Goal: Task Accomplishment & Management: Complete application form

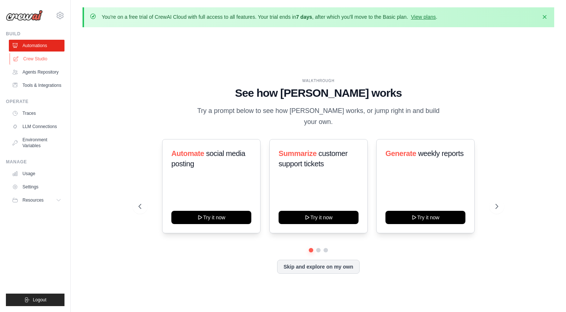
click at [44, 61] on link "Crew Studio" at bounding box center [38, 59] width 56 height 12
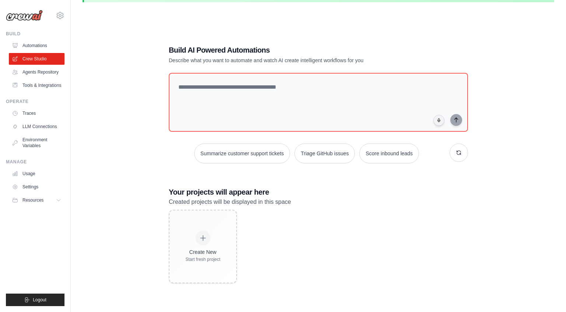
scroll to position [40, 0]
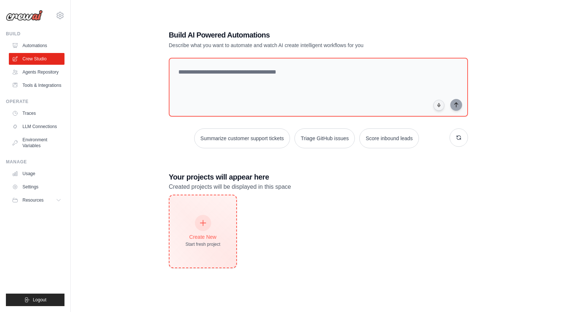
click at [206, 215] on div "Create New Start fresh project" at bounding box center [202, 232] width 67 height 72
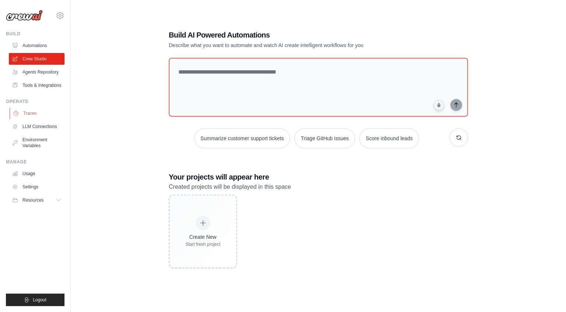
click at [38, 116] on link "Traces" at bounding box center [38, 114] width 56 height 12
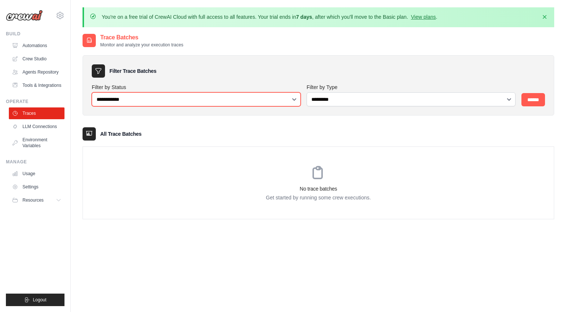
click at [172, 102] on select "**********" at bounding box center [196, 99] width 209 height 14
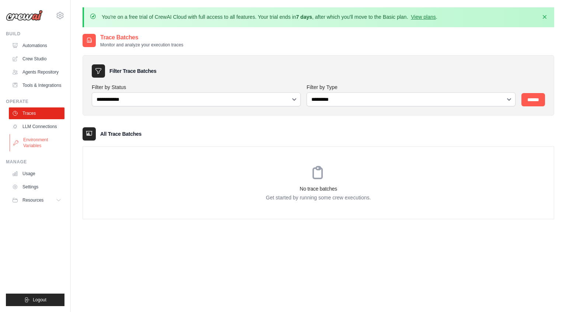
click at [40, 143] on link "Environment Variables" at bounding box center [38, 143] width 56 height 18
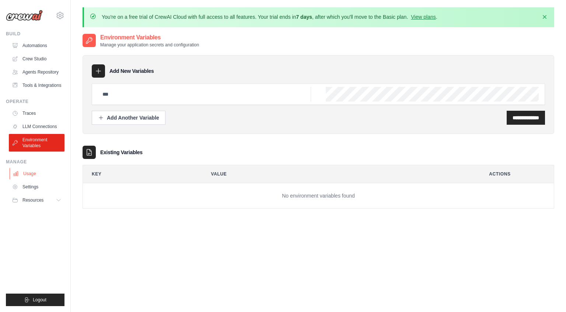
click at [38, 176] on link "Usage" at bounding box center [38, 174] width 56 height 12
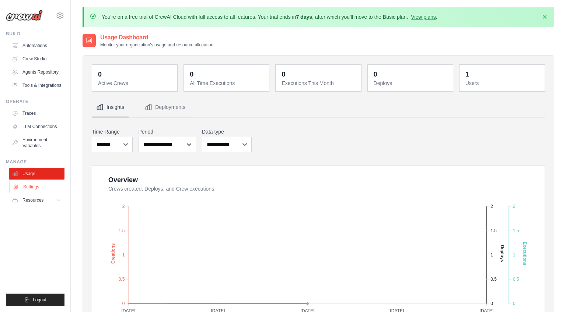
click at [35, 188] on link "Settings" at bounding box center [38, 187] width 56 height 12
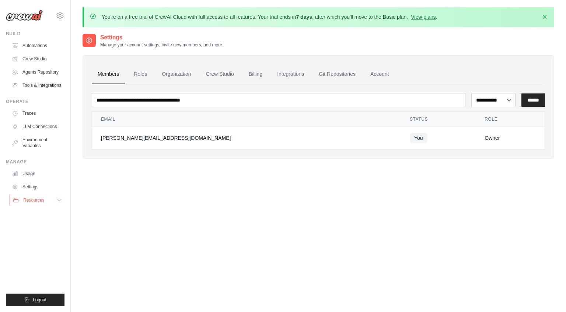
click at [35, 204] on button "Resources" at bounding box center [38, 200] width 56 height 12
click at [35, 190] on link "Settings" at bounding box center [38, 187] width 56 height 12
click at [45, 73] on link "Agents Repository" at bounding box center [38, 72] width 56 height 12
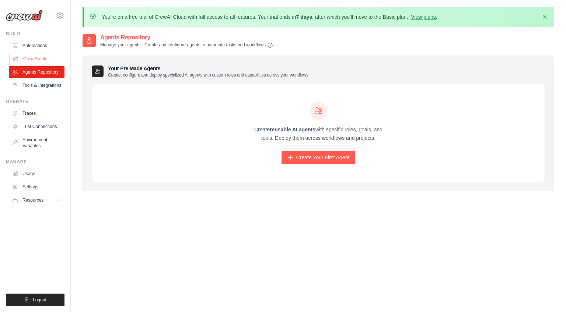
click at [42, 61] on link "Crew Studio" at bounding box center [38, 59] width 56 height 12
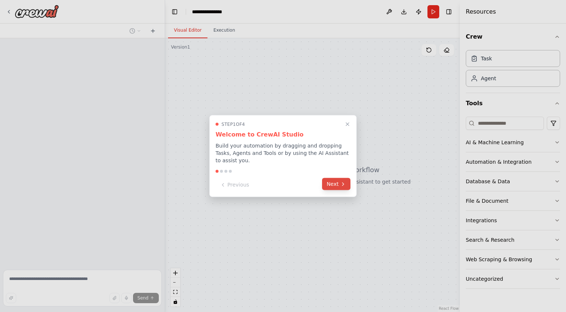
click at [340, 186] on icon at bounding box center [343, 184] width 6 height 6
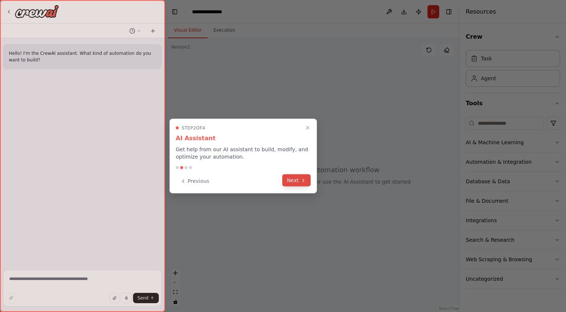
click at [306, 186] on button "Next" at bounding box center [296, 181] width 28 height 12
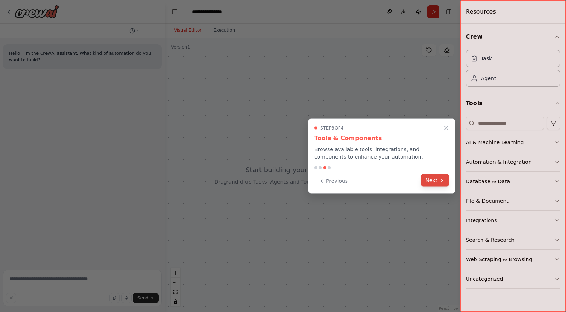
click at [437, 180] on button "Next" at bounding box center [435, 181] width 28 height 12
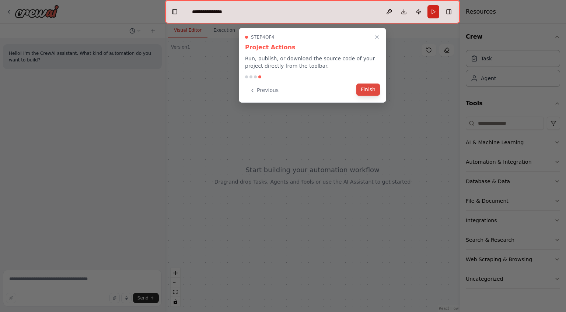
click at [365, 94] on button "Finish" at bounding box center [368, 90] width 24 height 12
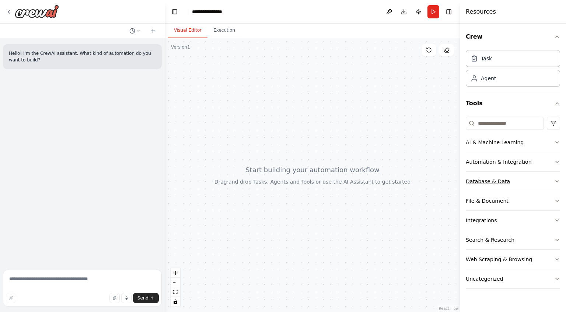
click at [493, 178] on div "Database & Data" at bounding box center [487, 181] width 44 height 7
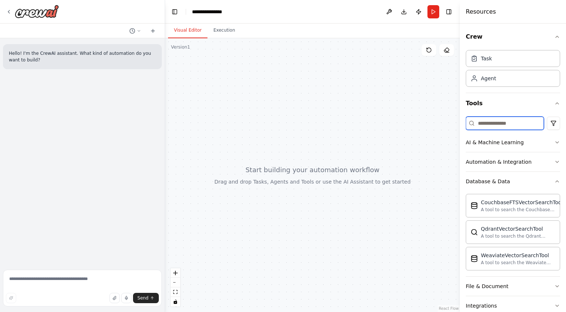
click at [492, 124] on input at bounding box center [504, 123] width 78 height 13
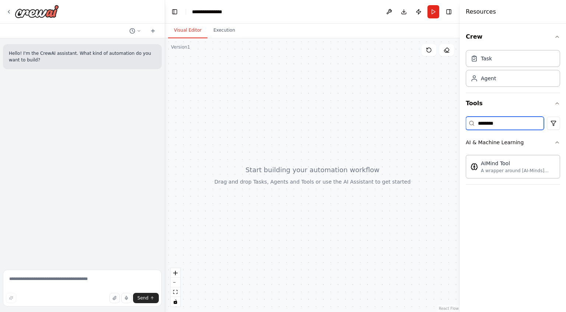
type input "********"
click at [508, 171] on div "A wrapper around [AI-Minds](https://mindsdb.com/minds). Useful for when you nee…" at bounding box center [518, 171] width 74 height 6
click at [482, 163] on div "AIMind Tool" at bounding box center [518, 162] width 74 height 7
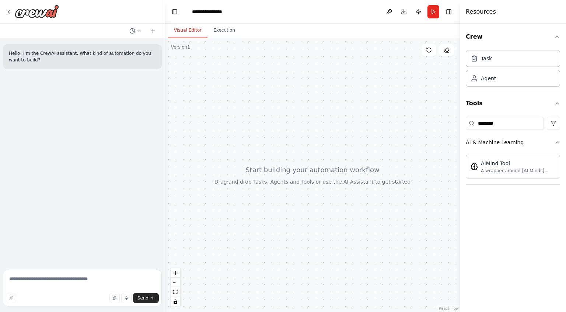
click at [4, 11] on div at bounding box center [82, 12] width 165 height 24
click at [6, 11] on icon at bounding box center [9, 12] width 6 height 6
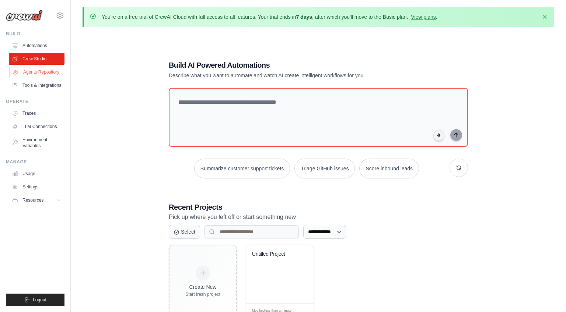
click at [30, 70] on link "Agents Repository" at bounding box center [38, 72] width 56 height 12
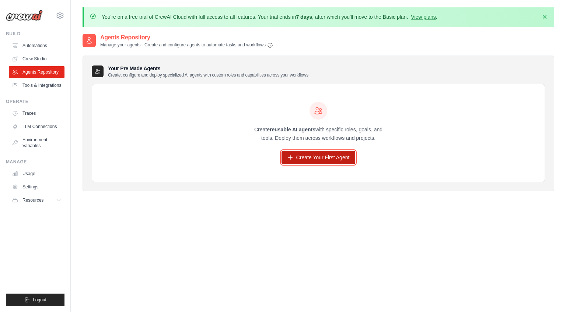
click at [296, 158] on link "Create Your First Agent" at bounding box center [318, 157] width 74 height 13
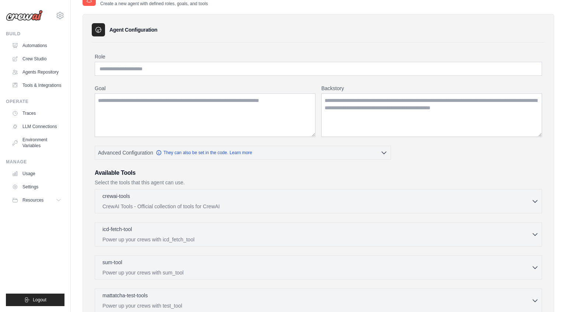
scroll to position [68, 0]
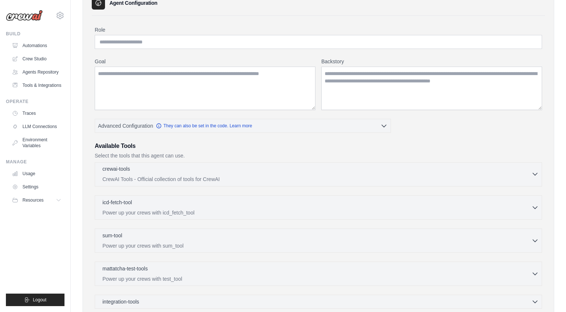
click at [208, 181] on p "CrewAI Tools - Official collection of tools for CrewAI" at bounding box center [316, 179] width 429 height 7
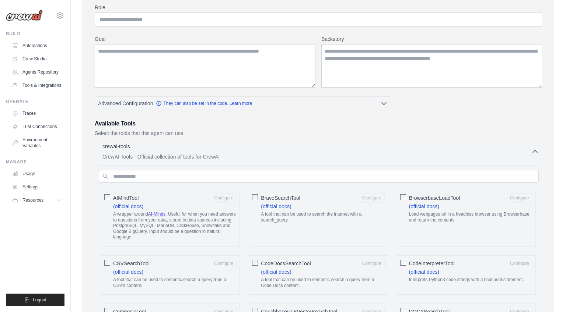
scroll to position [114, 0]
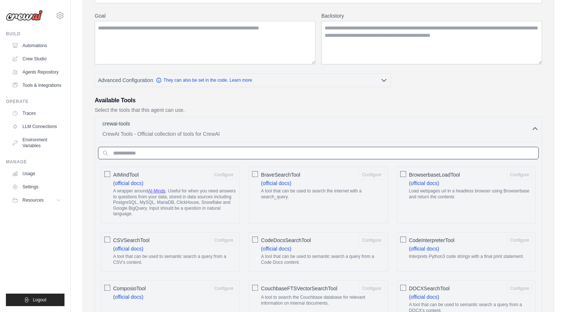
click at [200, 155] on input "text" at bounding box center [318, 153] width 440 height 13
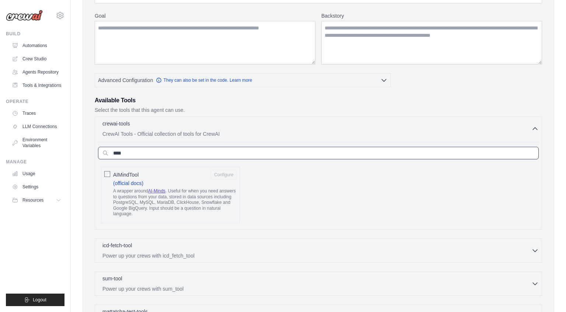
type input "****"
click at [217, 173] on button "Configure" at bounding box center [224, 175] width 26 height 10
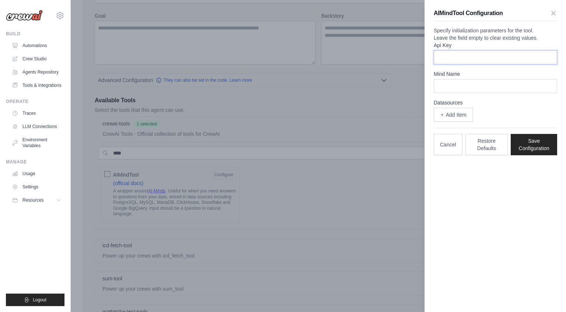
click at [463, 64] on input "Api Key" at bounding box center [494, 57] width 123 height 14
click at [456, 93] on input "Mind Name" at bounding box center [494, 86] width 123 height 14
click at [460, 155] on button "Cancel" at bounding box center [447, 144] width 29 height 21
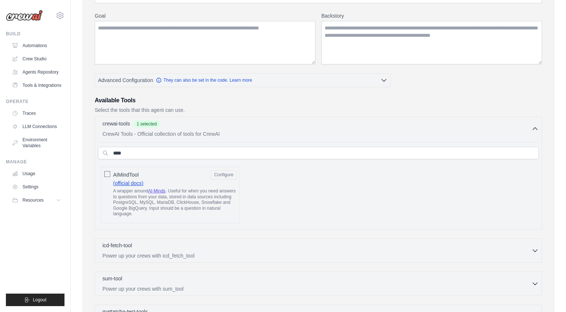
click at [130, 182] on link "(official docs)" at bounding box center [128, 183] width 30 height 6
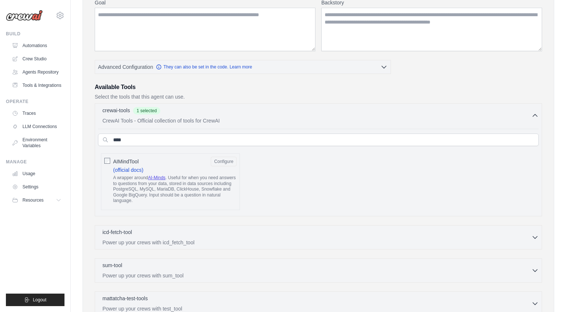
scroll to position [165, 0]
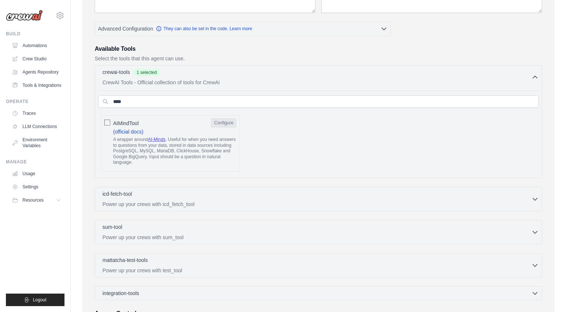
click at [218, 124] on button "Configure" at bounding box center [224, 123] width 26 height 10
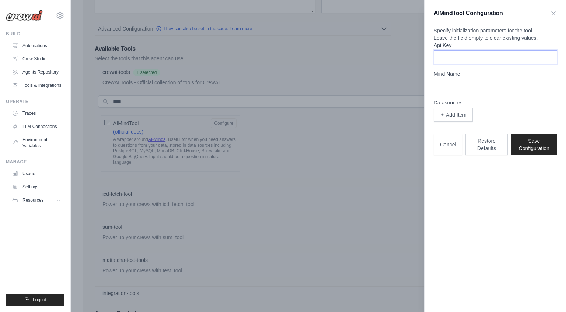
click at [464, 64] on input "Api Key" at bounding box center [494, 57] width 123 height 14
click at [449, 93] on input "Mind Name" at bounding box center [494, 86] width 123 height 14
click at [449, 122] on button "Add Item" at bounding box center [452, 115] width 39 height 14
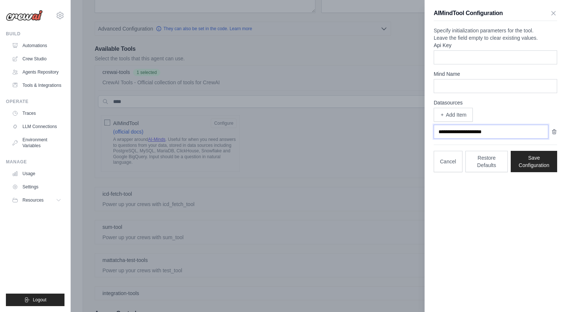
click at [485, 139] on input "text" at bounding box center [490, 132] width 115 height 14
type input "*"
click at [450, 172] on button "Cancel" at bounding box center [447, 161] width 29 height 21
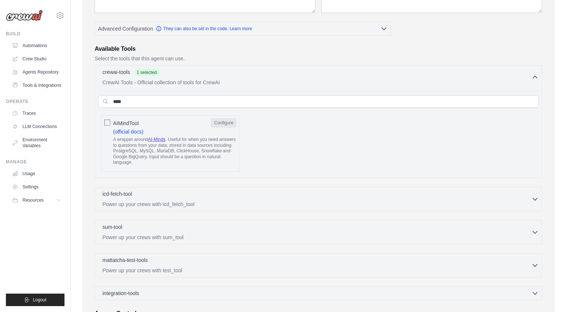
click at [222, 126] on button "Configure" at bounding box center [224, 123] width 26 height 10
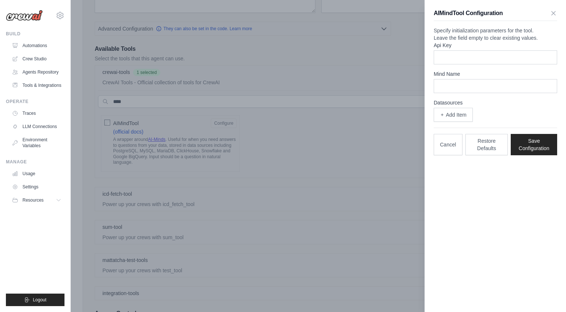
click at [321, 73] on div at bounding box center [283, 156] width 566 height 312
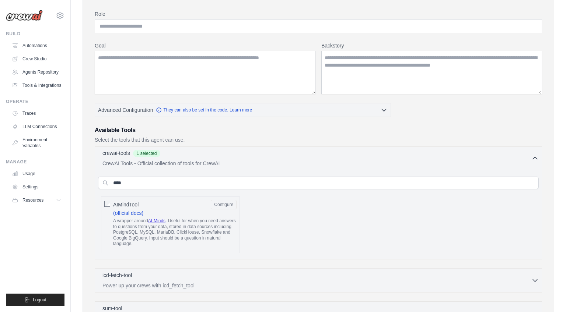
scroll to position [0, 0]
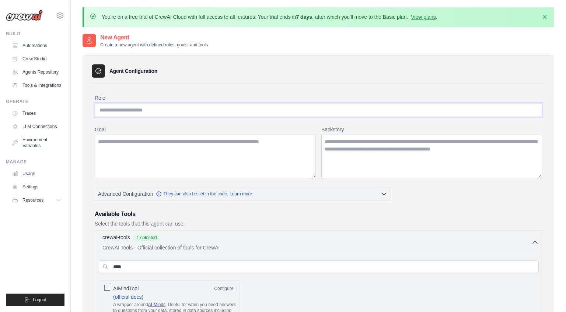
click at [210, 111] on input "Role" at bounding box center [318, 110] width 447 height 14
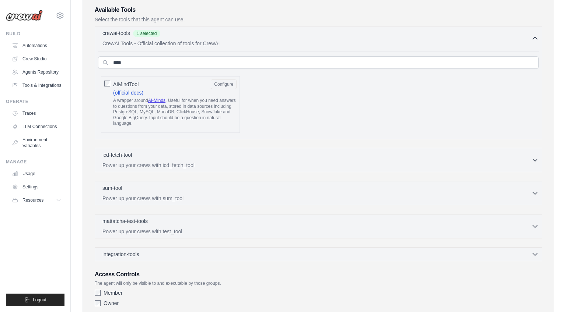
scroll to position [253, 0]
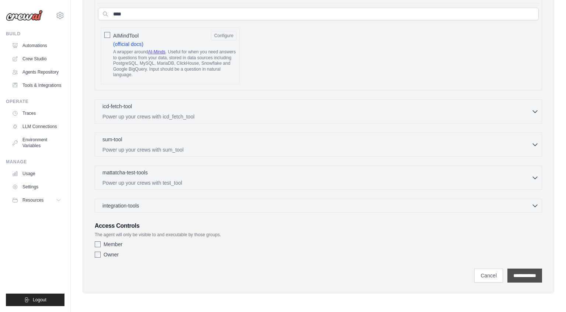
click at [533, 274] on input "**********" at bounding box center [524, 276] width 35 height 14
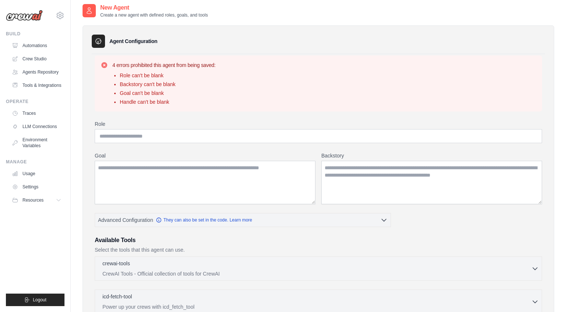
scroll to position [0, 0]
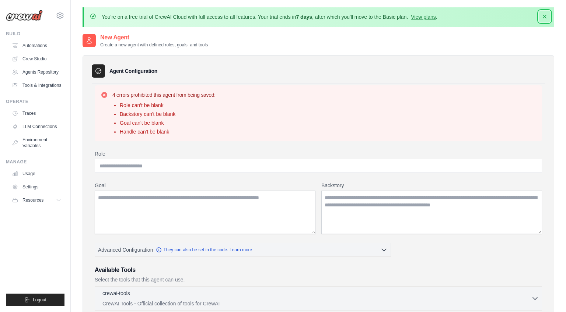
click at [540, 18] on button "Dismiss" at bounding box center [544, 17] width 12 height 12
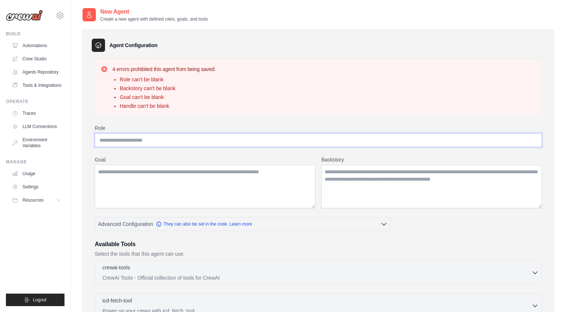
click at [133, 138] on input "Role" at bounding box center [318, 140] width 447 height 14
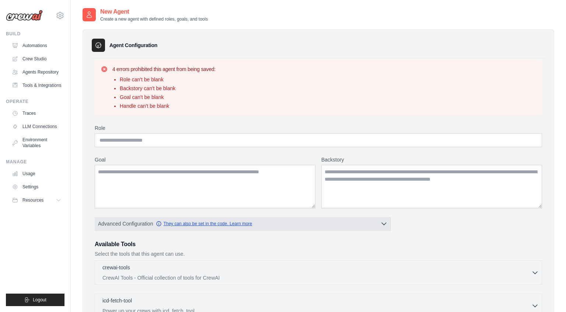
click at [184, 225] on link "They can also be set in the code. Learn more" at bounding box center [204, 224] width 96 height 6
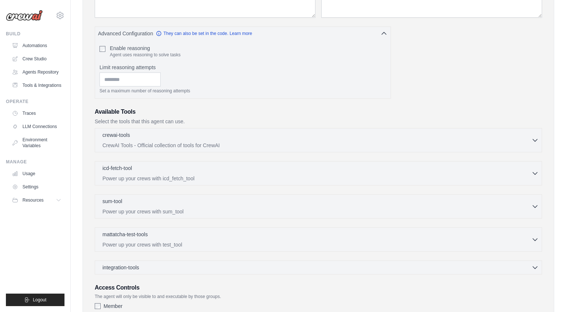
scroll to position [191, 0]
click at [263, 146] on p "CrewAI Tools - Official collection of tools for CrewAI" at bounding box center [316, 144] width 429 height 7
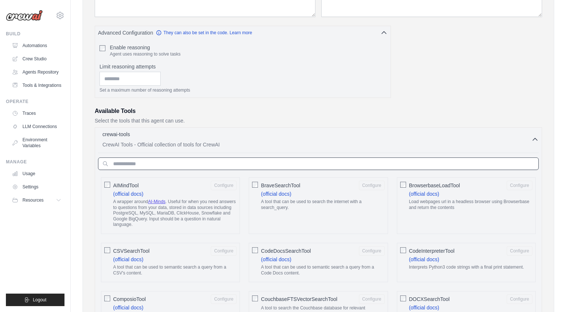
click at [228, 168] on input "text" at bounding box center [318, 164] width 440 height 13
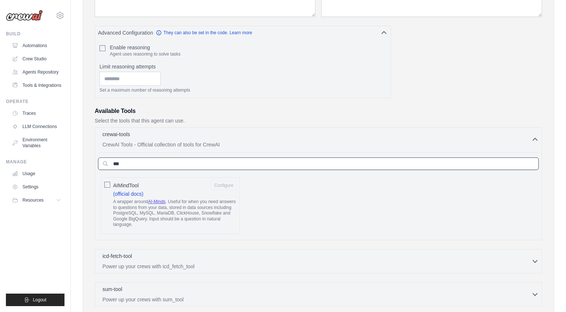
type input "***"
click at [130, 186] on span "AIMindTool" at bounding box center [125, 185] width 25 height 7
click at [222, 187] on button "Configure" at bounding box center [224, 185] width 26 height 10
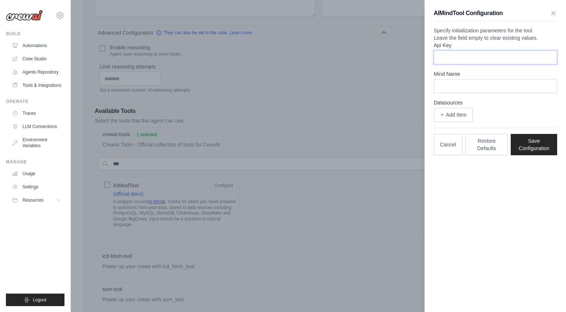
click at [448, 64] on input "Api Key" at bounding box center [494, 57] width 123 height 14
click at [447, 49] on label "Api Key" at bounding box center [494, 45] width 123 height 7
click at [447, 60] on input "Api Key" at bounding box center [494, 57] width 123 height 14
click at [447, 49] on label "Api Key" at bounding box center [494, 45] width 123 height 7
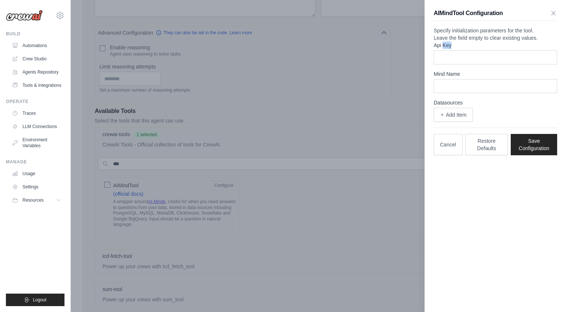
click at [447, 60] on input "Api Key" at bounding box center [494, 57] width 123 height 14
click at [447, 49] on label "Api Key" at bounding box center [494, 45] width 123 height 7
click at [447, 60] on input "Api Key" at bounding box center [494, 57] width 123 height 14
click at [500, 155] on button "Restore Defaults" at bounding box center [486, 144] width 43 height 21
click at [468, 93] on input "Mind Name" at bounding box center [494, 86] width 123 height 14
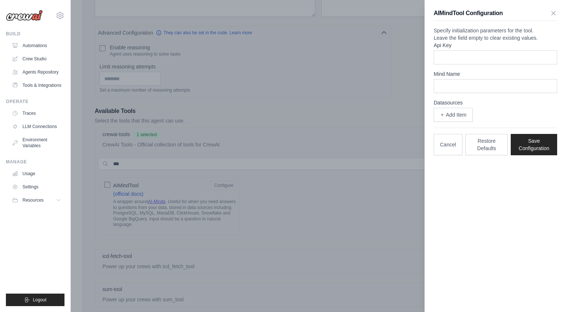
click at [454, 106] on label "Datasources" at bounding box center [494, 102] width 123 height 7
click at [452, 122] on button "Add Item" at bounding box center [452, 115] width 39 height 14
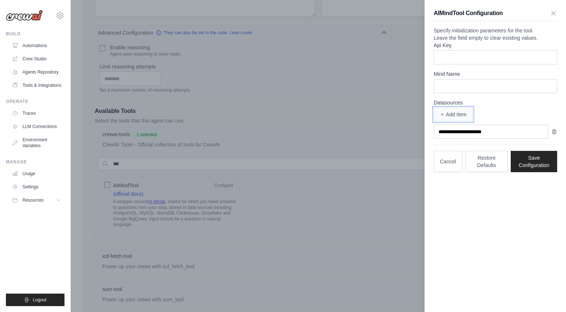
click at [452, 122] on button "Add Item" at bounding box center [452, 115] width 39 height 14
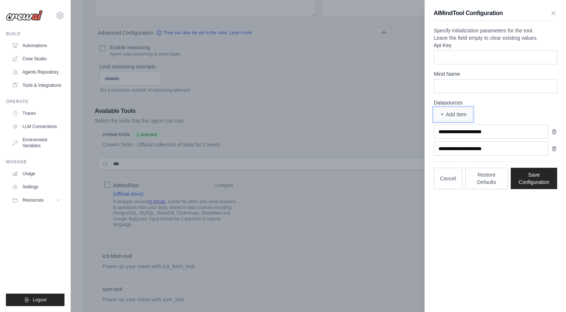
click at [452, 122] on button "Add Item" at bounding box center [452, 115] width 39 height 14
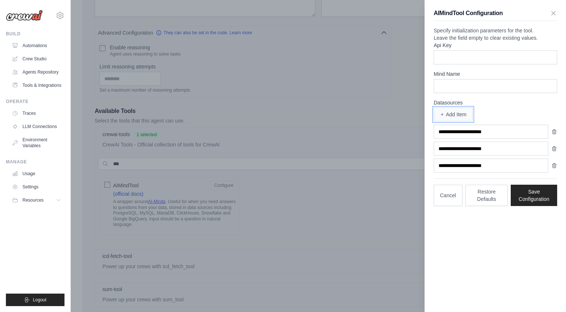
click at [452, 122] on button "Add Item" at bounding box center [452, 115] width 39 height 14
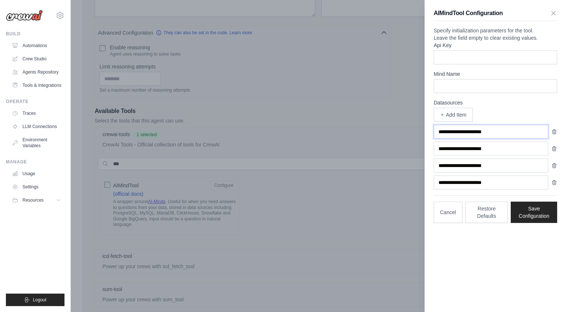
click at [452, 139] on input "text" at bounding box center [490, 132] width 115 height 14
click at [558, 149] on div "AIMindTool Configuration Specify initialization parameters for the tool. Leave …" at bounding box center [495, 116] width 141 height 232
click at [557, 149] on div "AIMindTool Configuration Specify initialization parameters for the tool. Leave …" at bounding box center [495, 116] width 141 height 232
click at [557, 145] on div "AIMindTool Configuration Specify initialization parameters for the tool. Leave …" at bounding box center [495, 116] width 141 height 232
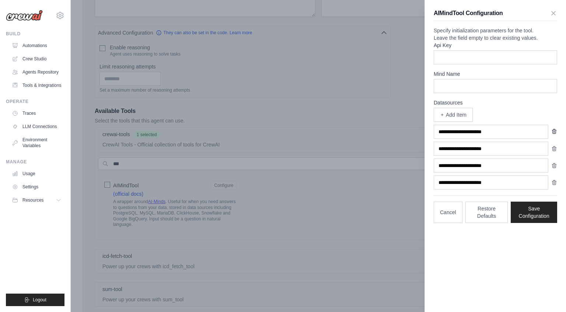
click at [551, 134] on icon "button" at bounding box center [554, 132] width 6 height 6
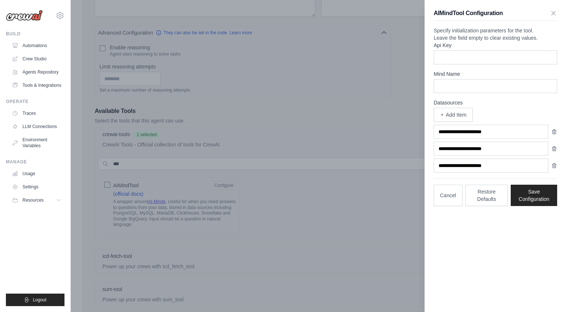
click at [551, 135] on icon "button" at bounding box center [554, 132] width 6 height 6
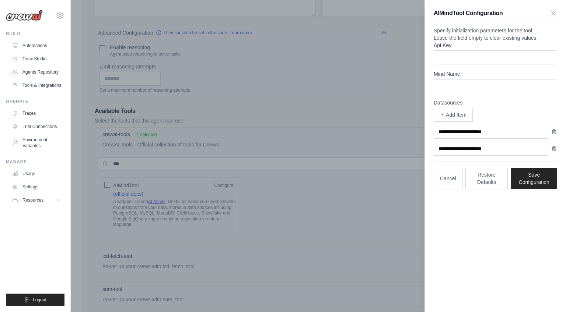
click at [551, 135] on icon "button" at bounding box center [554, 132] width 6 height 6
click at [551, 146] on icon "button" at bounding box center [554, 149] width 6 height 6
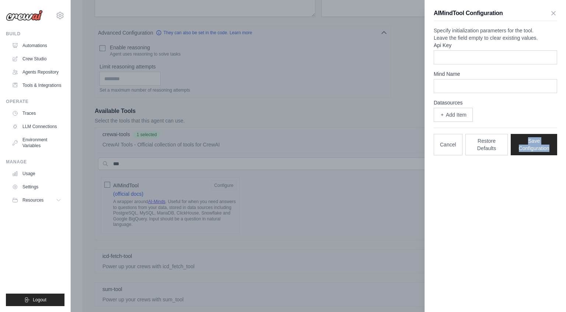
click at [551, 145] on div "Cancel Restore Defaults Save Configuration" at bounding box center [494, 142] width 123 height 28
click at [551, 12] on icon "button" at bounding box center [552, 12] width 7 height 7
